Goal: Obtain resource: Download file/media

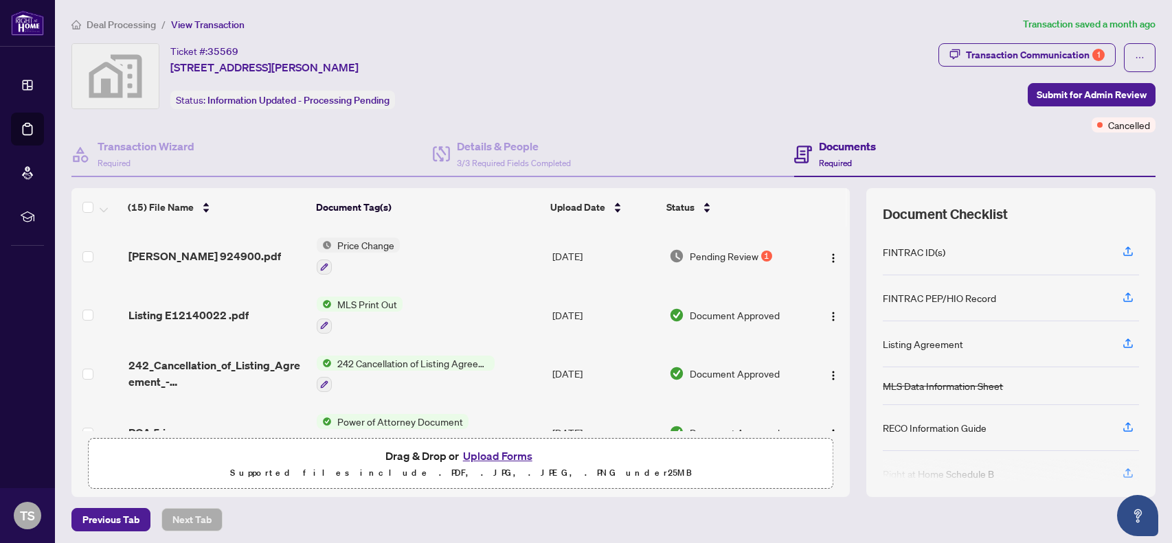
click at [373, 304] on span "MLS Print Out" at bounding box center [367, 304] width 71 height 15
click at [358, 372] on span "MLS Print Out" at bounding box center [333, 370] width 71 height 15
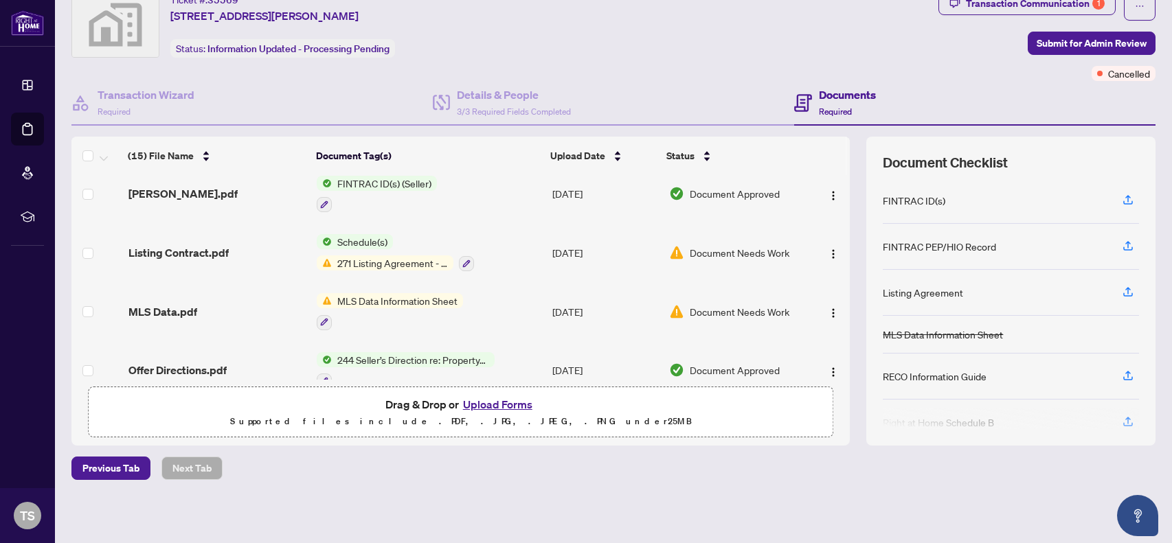
scroll to position [589, 0]
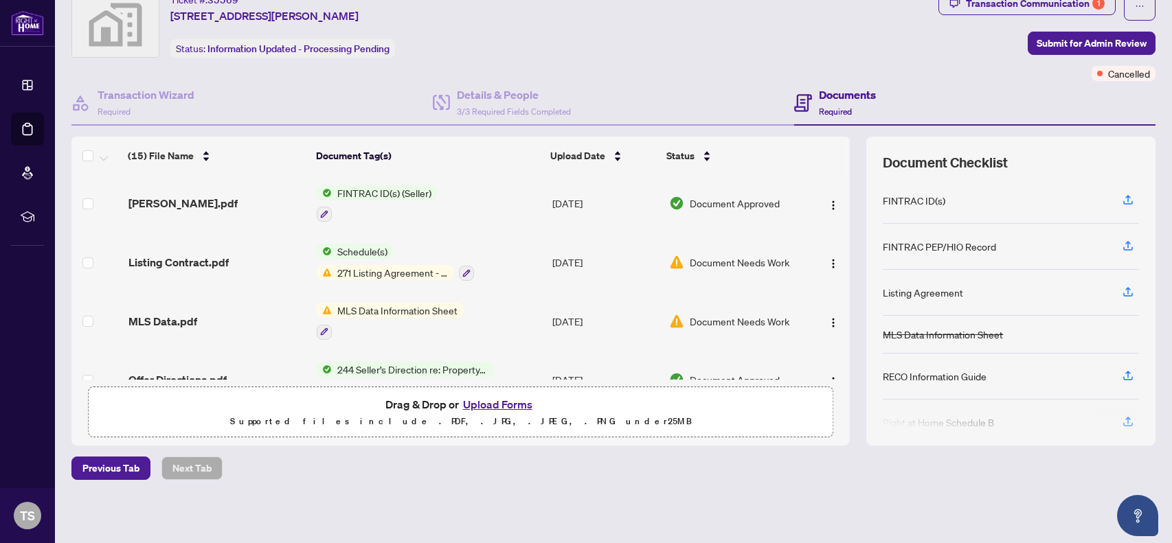
click at [403, 269] on span "271 Listing Agreement - Seller Designated Representation Agreement Authority to…" at bounding box center [393, 272] width 122 height 15
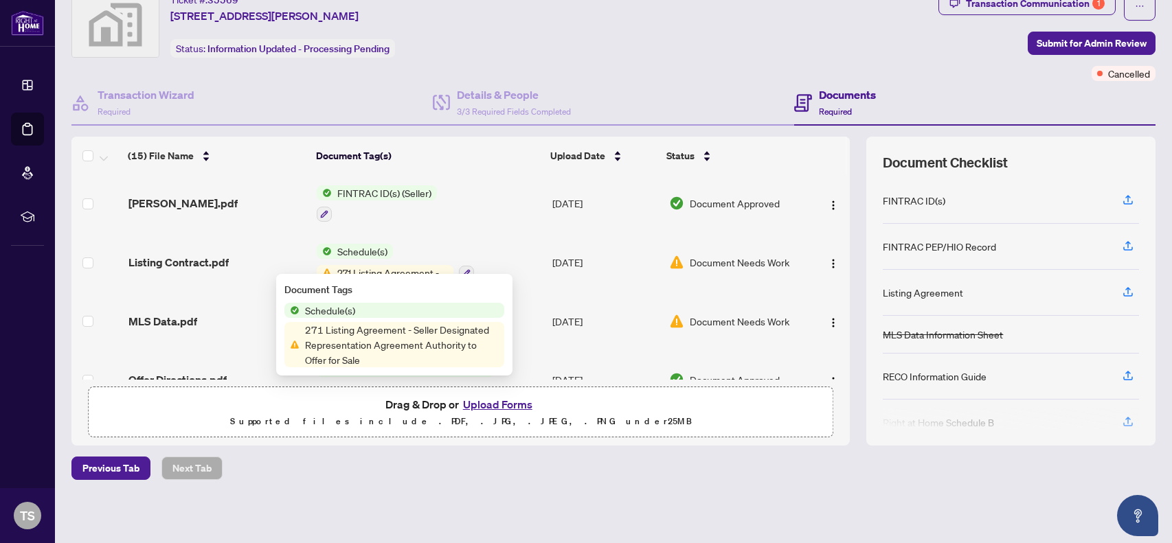
click at [414, 350] on span "271 Listing Agreement - Seller Designated Representation Agreement Authority to…" at bounding box center [402, 344] width 205 height 45
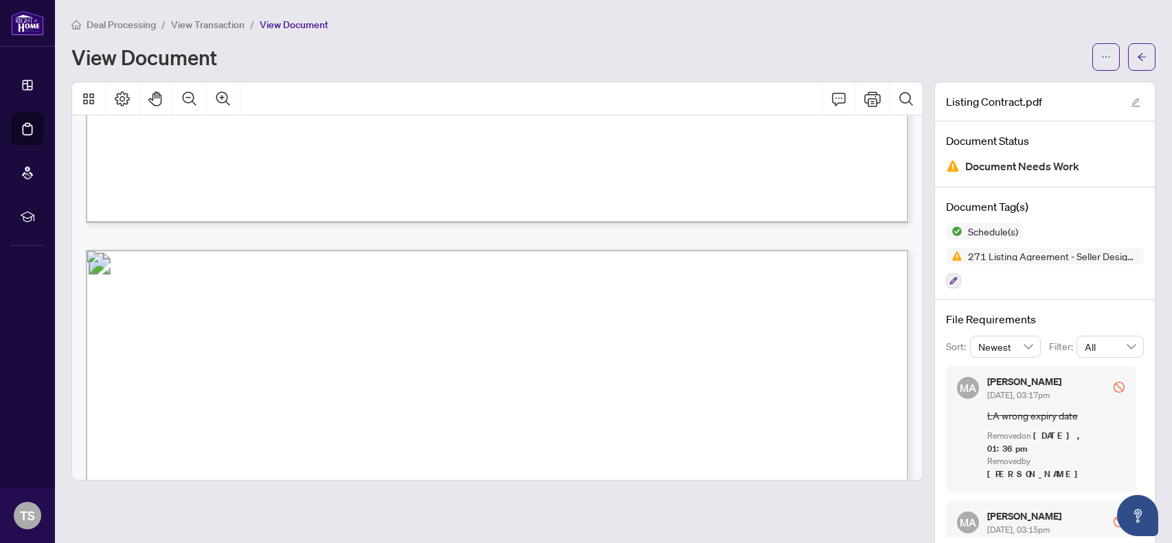
scroll to position [973, 0]
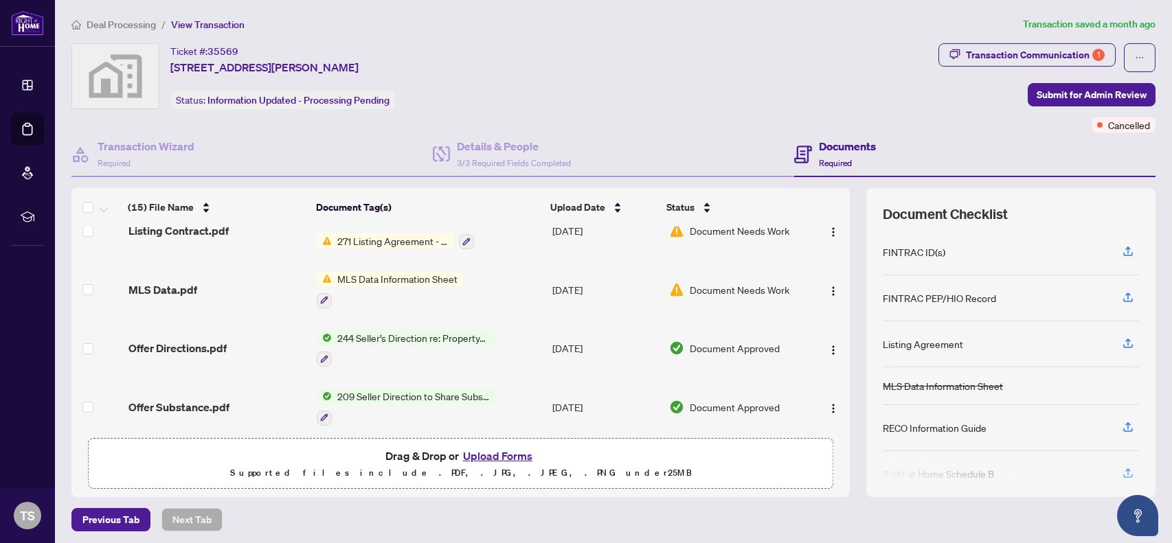
scroll to position [52, 0]
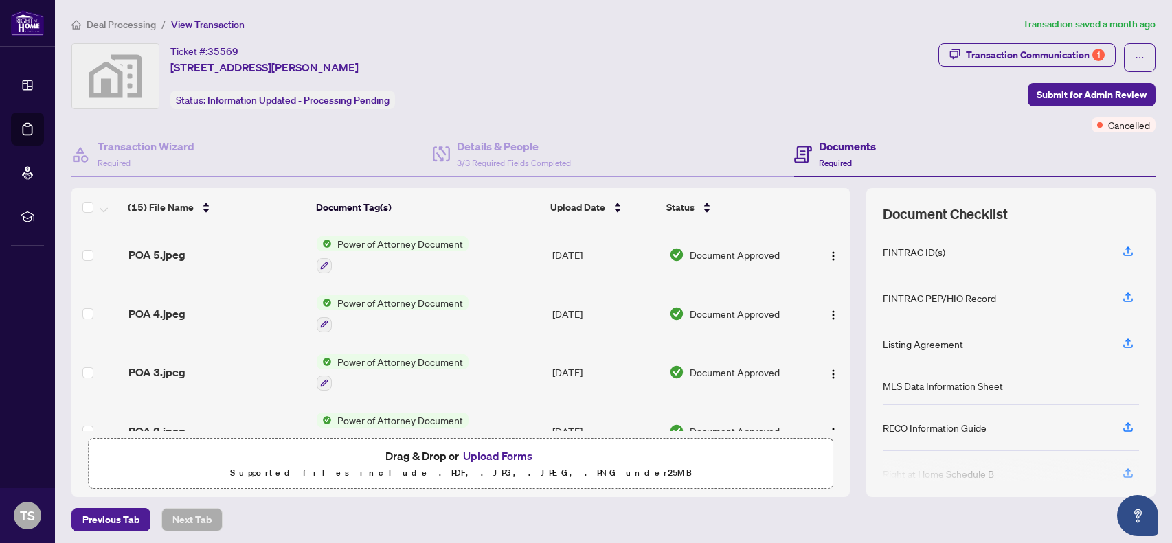
scroll to position [158, 0]
